Goal: Task Accomplishment & Management: Use online tool/utility

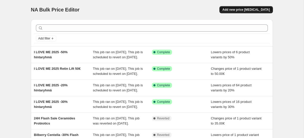
click at [258, 10] on span "Add new price change job" at bounding box center [245, 10] width 47 height 4
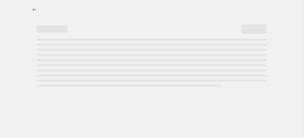
select select "percentage"
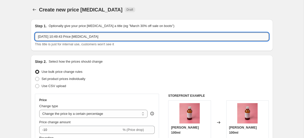
click at [69, 36] on input "15 Oct 2025, 10:49:43 Price change job" at bounding box center [152, 37] width 234 height 8
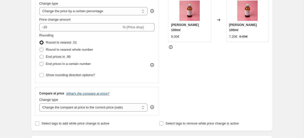
scroll to position [107, 0]
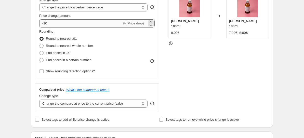
type input "I LOVE ME 2025 Marigold Shea -20%"
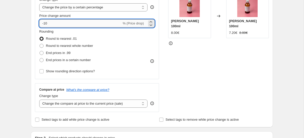
click at [45, 23] on input "-10" at bounding box center [80, 23] width 82 height 8
type input "-20"
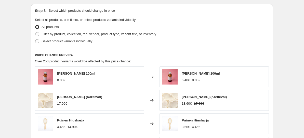
scroll to position [261, 0]
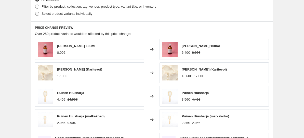
click at [41, 15] on label "Select product variants individually" at bounding box center [63, 13] width 57 height 7
click at [35, 12] on input "Select product variants individually" at bounding box center [35, 12] width 0 height 0
radio input "true"
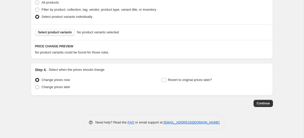
scroll to position [258, 0]
click at [70, 33] on span "Select product variants" at bounding box center [55, 32] width 34 height 4
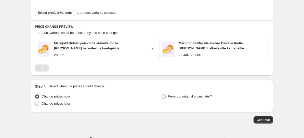
scroll to position [295, 0]
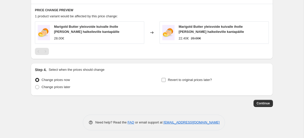
click at [167, 81] on label "Revert to original prices later?" at bounding box center [186, 79] width 51 height 7
click at [166, 81] on input "Revert to original prices later?" at bounding box center [164, 80] width 4 height 4
checkbox input "true"
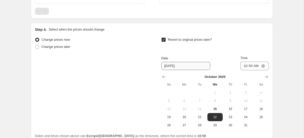
scroll to position [357, 0]
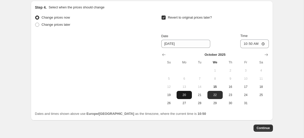
click at [185, 96] on span "20" at bounding box center [184, 95] width 11 height 4
type input "10/20/2025"
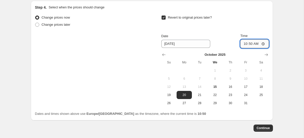
click at [250, 43] on input "10:50" at bounding box center [254, 43] width 29 height 9
type input "09:00"
click at [268, 128] on span "Continue" at bounding box center [263, 128] width 13 height 4
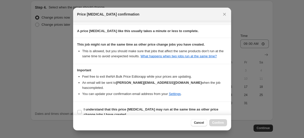
scroll to position [87, 0]
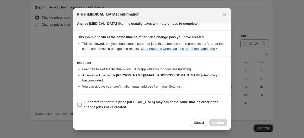
click at [79, 109] on label "I understand that this price change job may run at the same time as other price…" at bounding box center [152, 105] width 150 height 12
click at [79, 107] on input "I understand that this price change job may run at the same time as other price…" at bounding box center [79, 105] width 4 height 4
checkbox input "true"
click at [220, 124] on span "Confirm" at bounding box center [218, 123] width 12 height 4
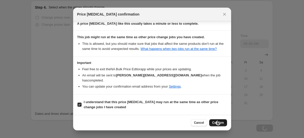
scroll to position [357, 0]
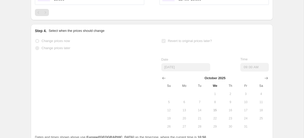
select select "percentage"
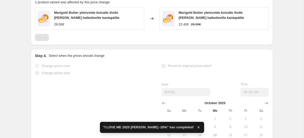
scroll to position [0, 0]
